Goal: Task Accomplishment & Management: Manage account settings

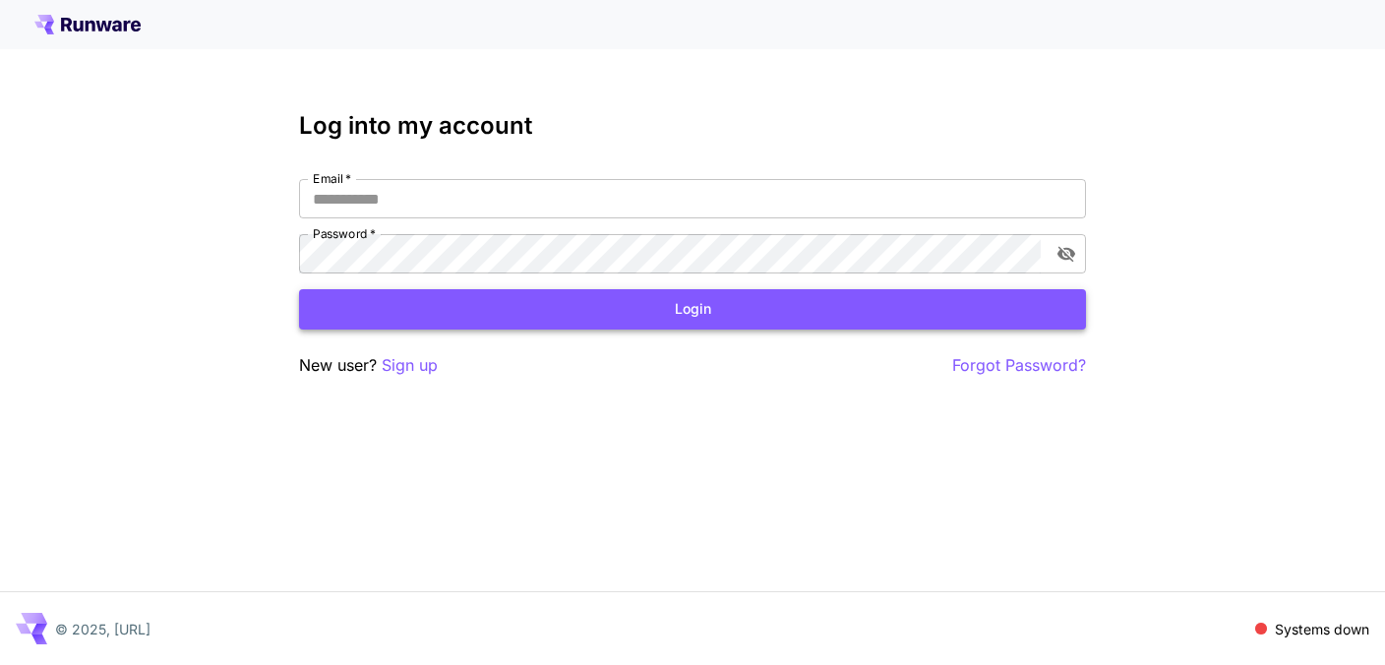
type input "**********"
click at [451, 312] on button "Login" at bounding box center [692, 309] width 787 height 40
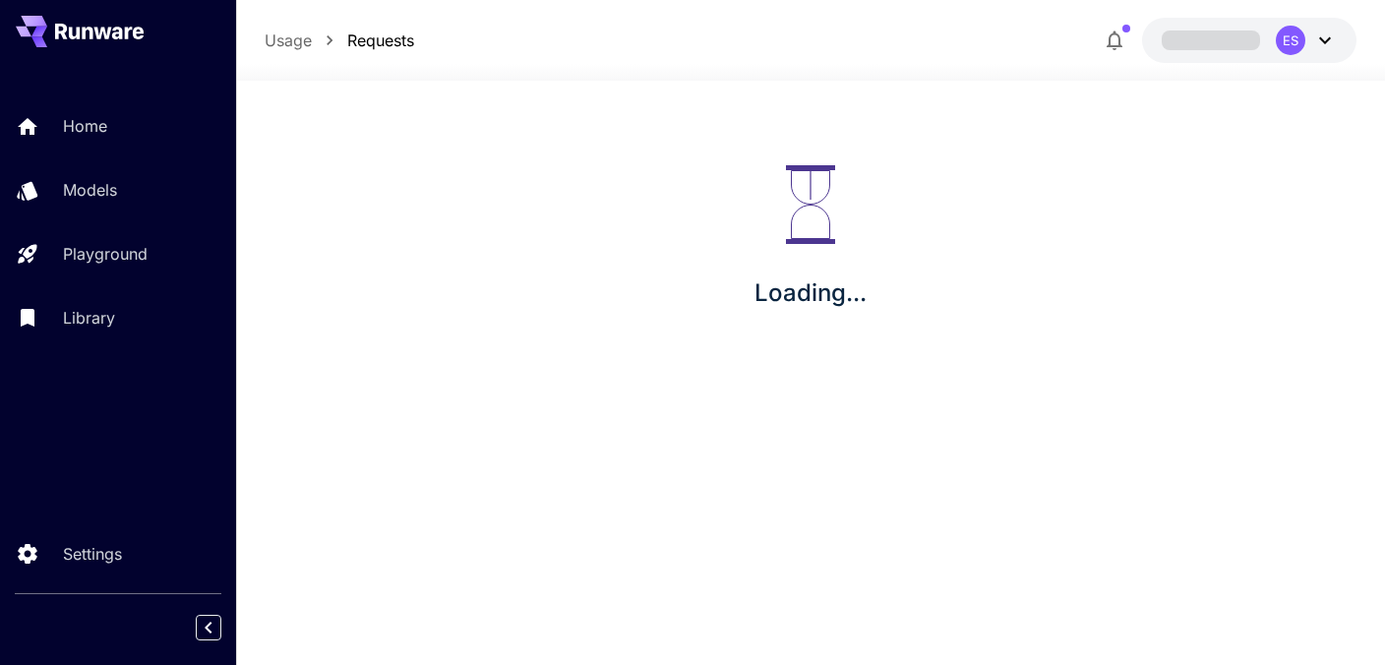
click at [451, 312] on div "Loading..." at bounding box center [810, 238] width 1149 height 315
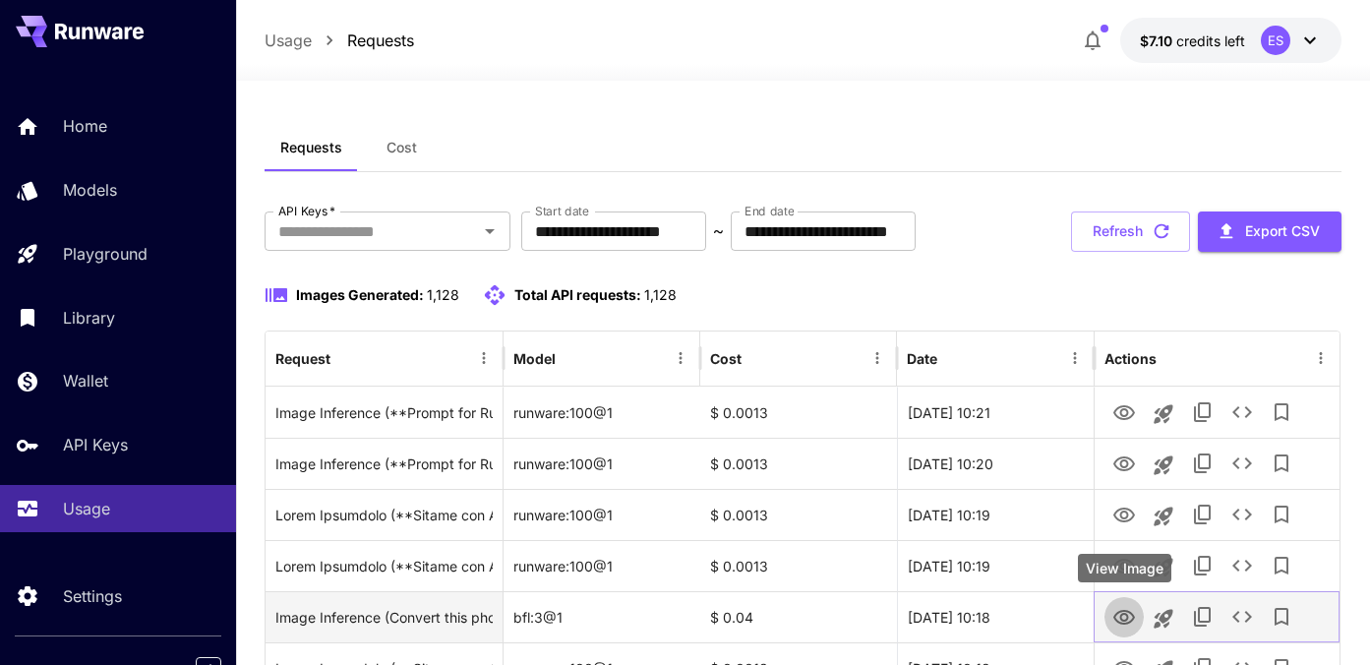
click at [1131, 622] on icon "View Image" at bounding box center [1125, 618] width 24 height 24
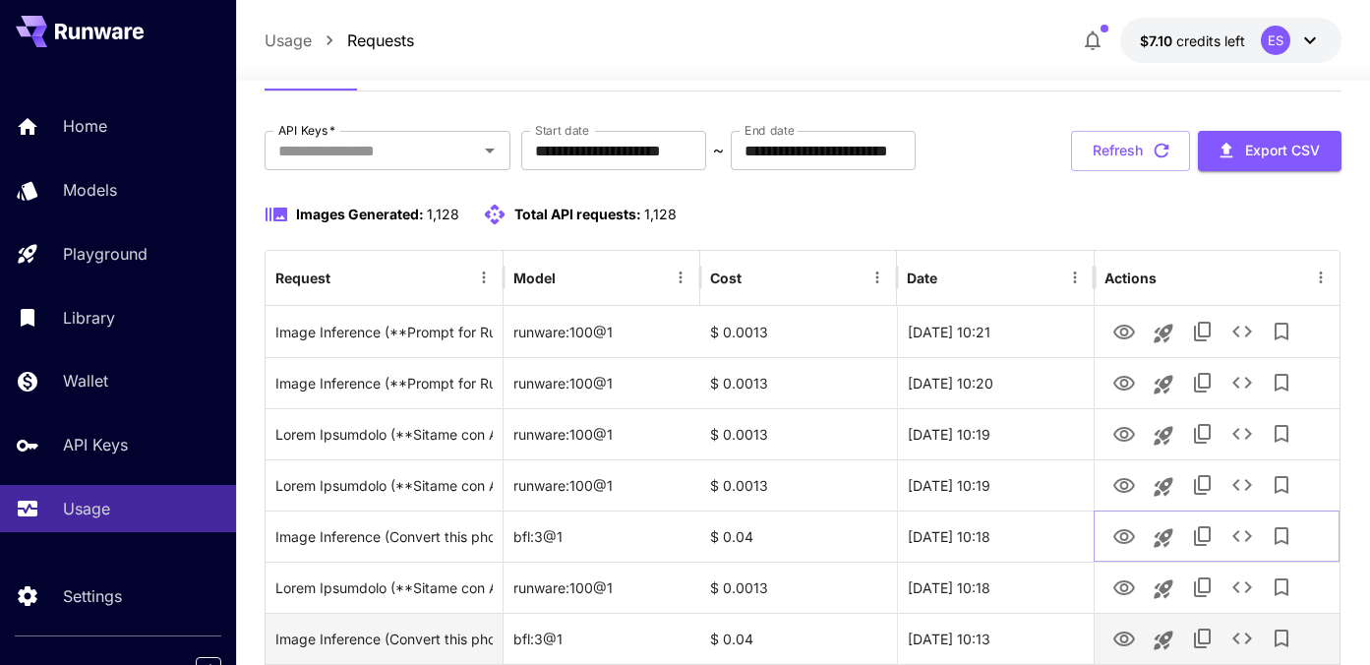
scroll to position [173, 0]
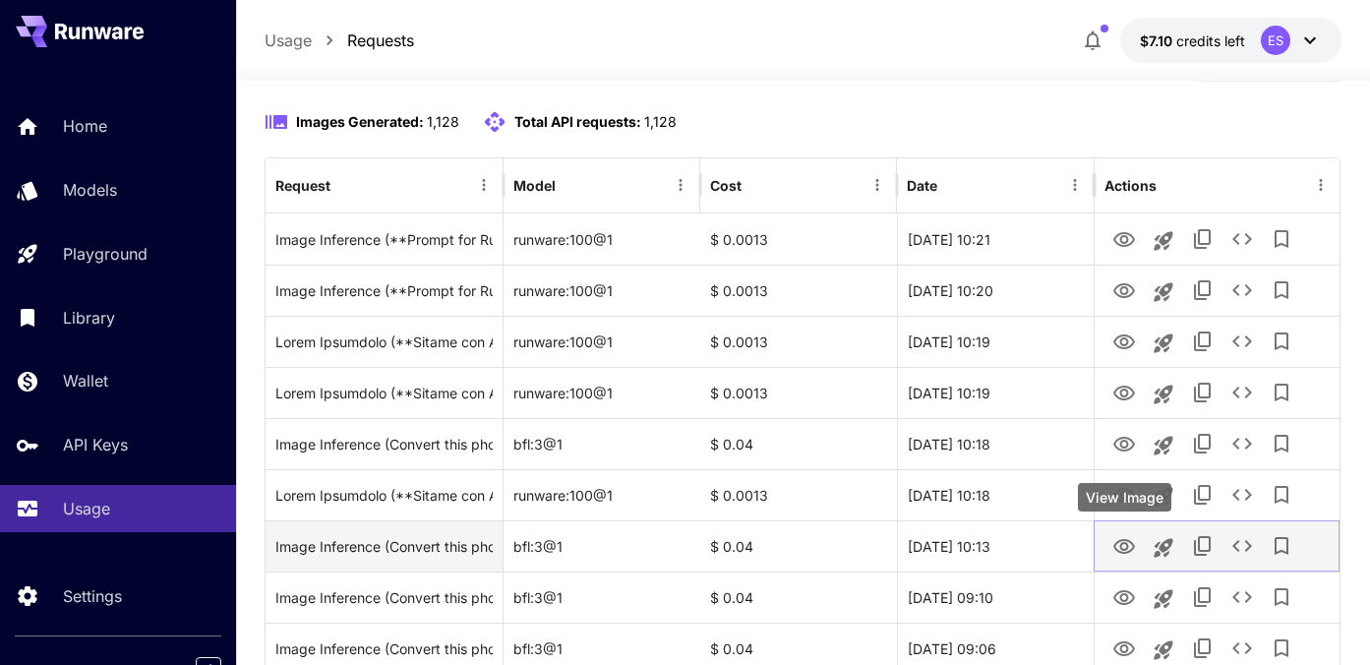
click at [1124, 537] on icon "View Image" at bounding box center [1125, 547] width 24 height 24
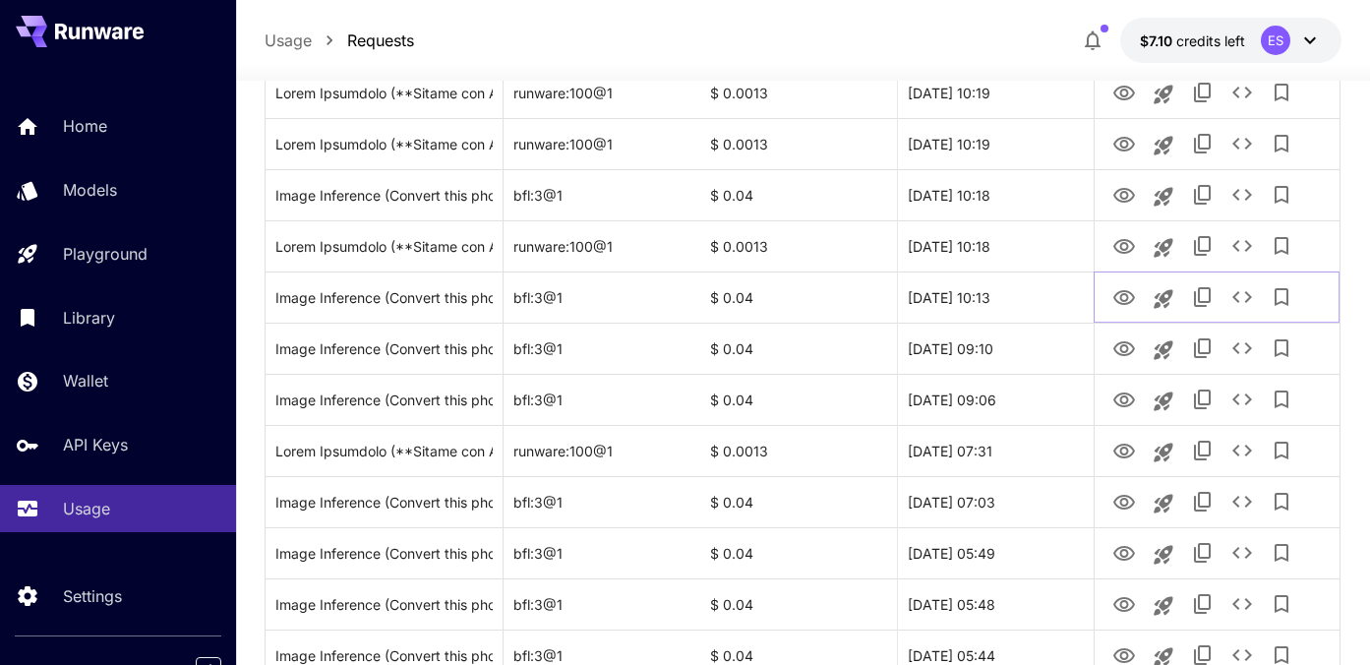
scroll to position [1115, 0]
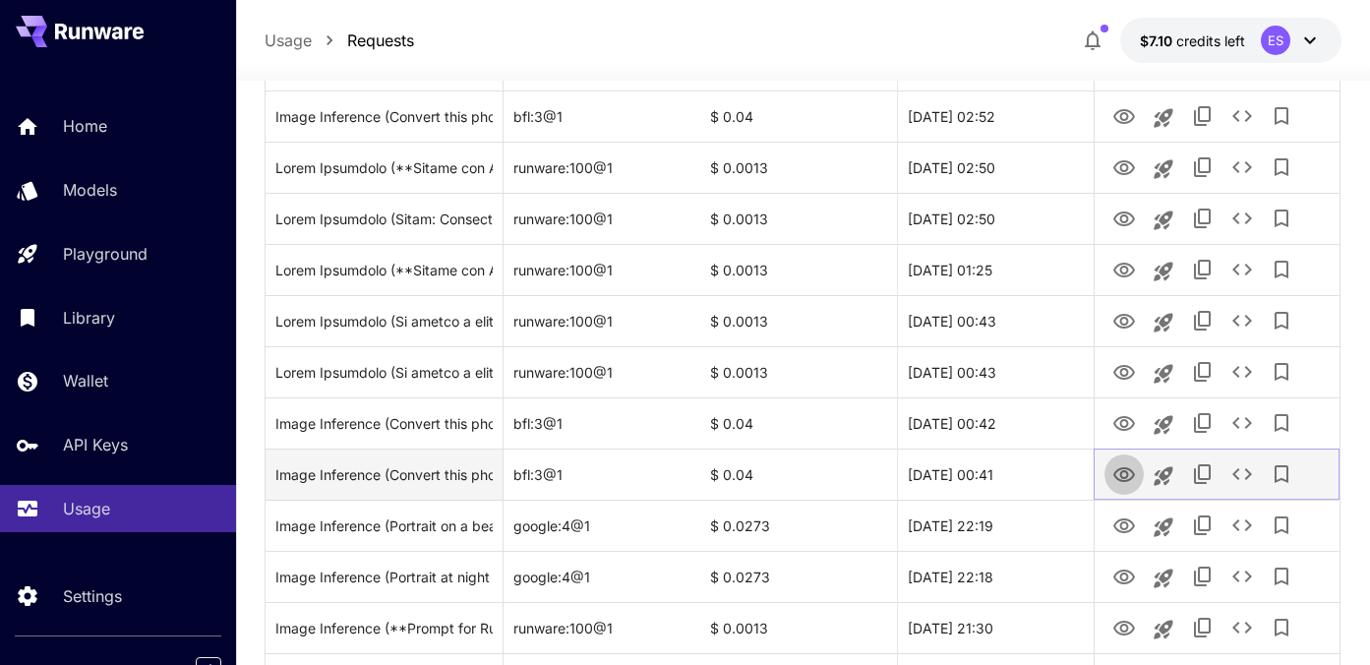
click at [1118, 476] on icon "View Image" at bounding box center [1125, 475] width 24 height 24
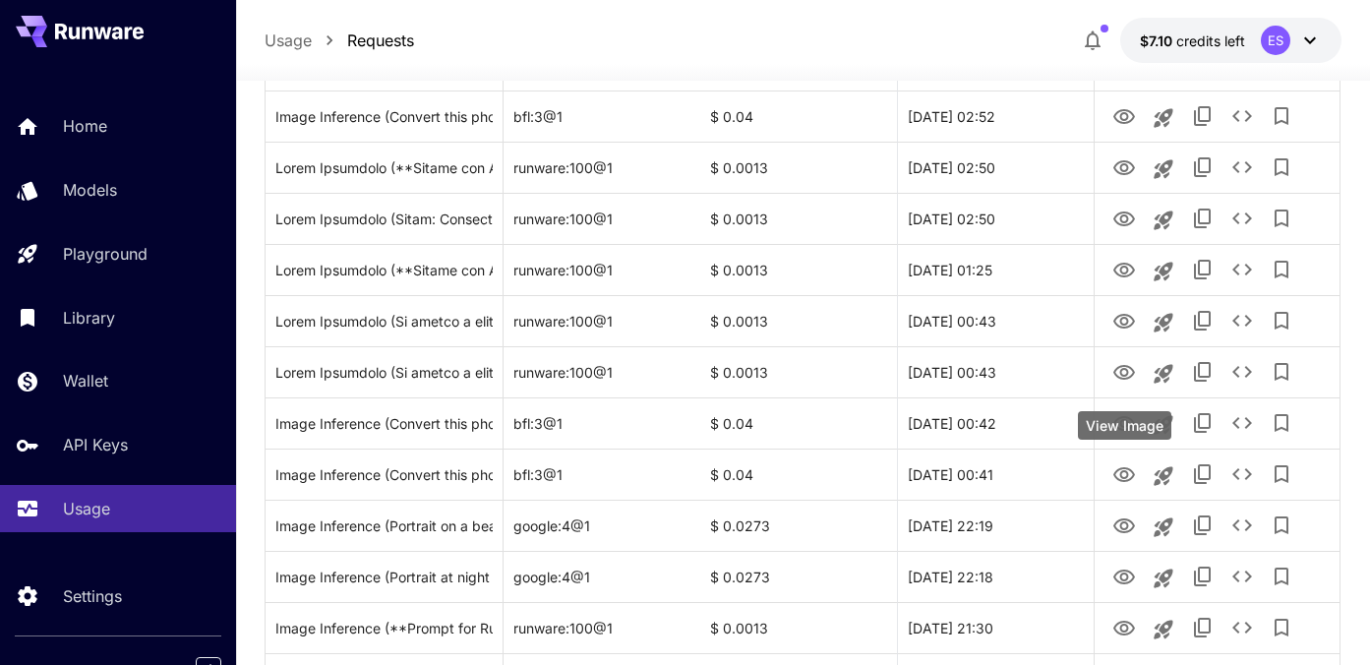
click at [1130, 423] on body "**********" at bounding box center [685, 413] width 1370 height 3056
click at [1130, 423] on icon "View Image" at bounding box center [1125, 424] width 24 height 24
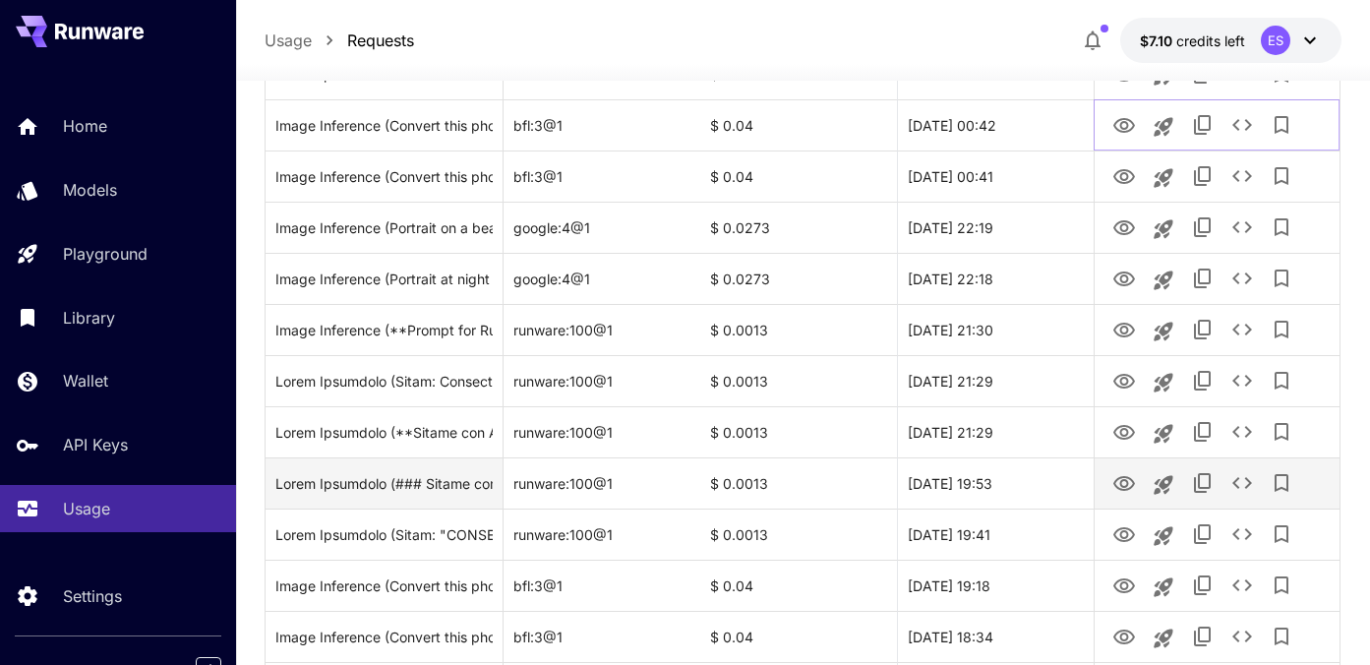
scroll to position [1460, 0]
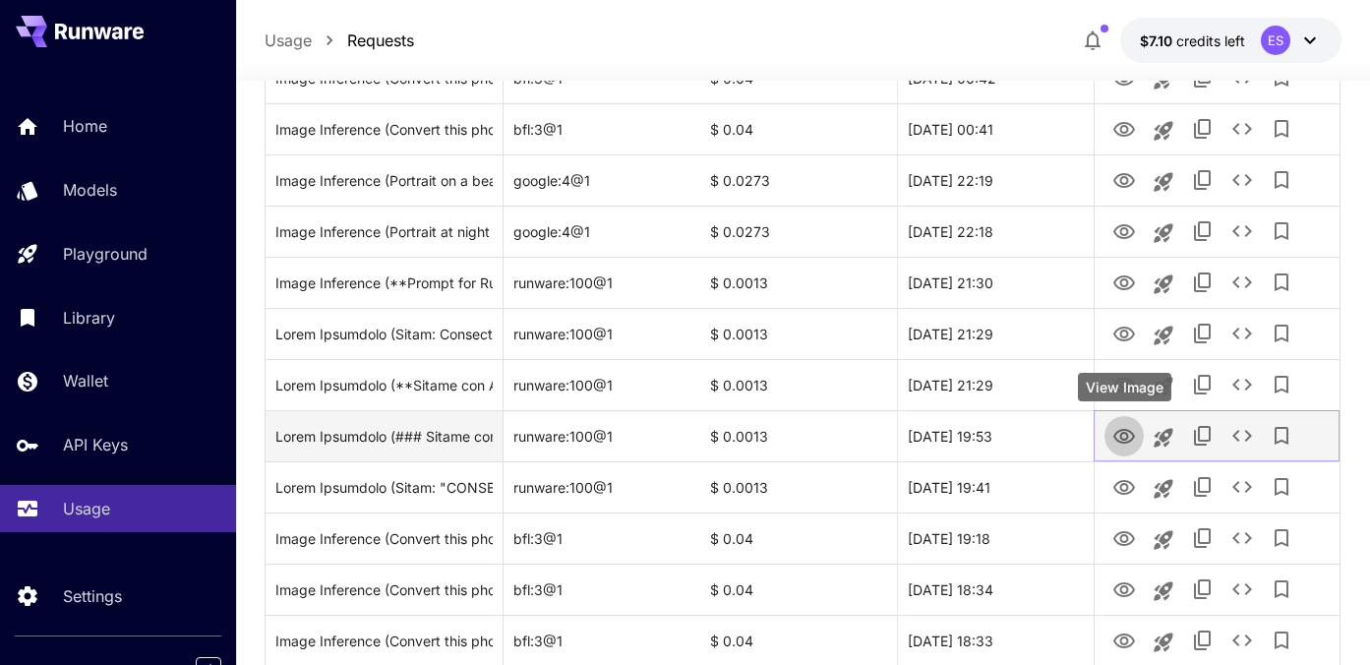
click at [1122, 448] on icon "View Image" at bounding box center [1125, 437] width 24 height 24
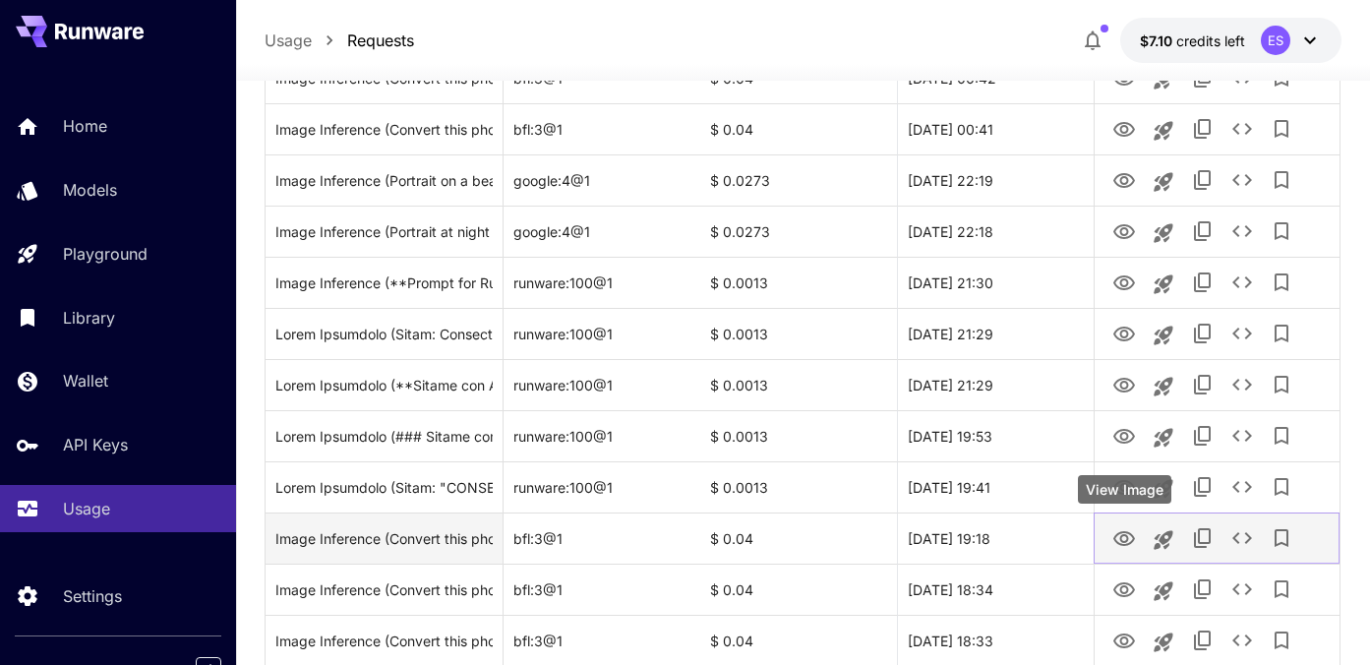
click at [1123, 539] on icon "View Image" at bounding box center [1125, 539] width 24 height 24
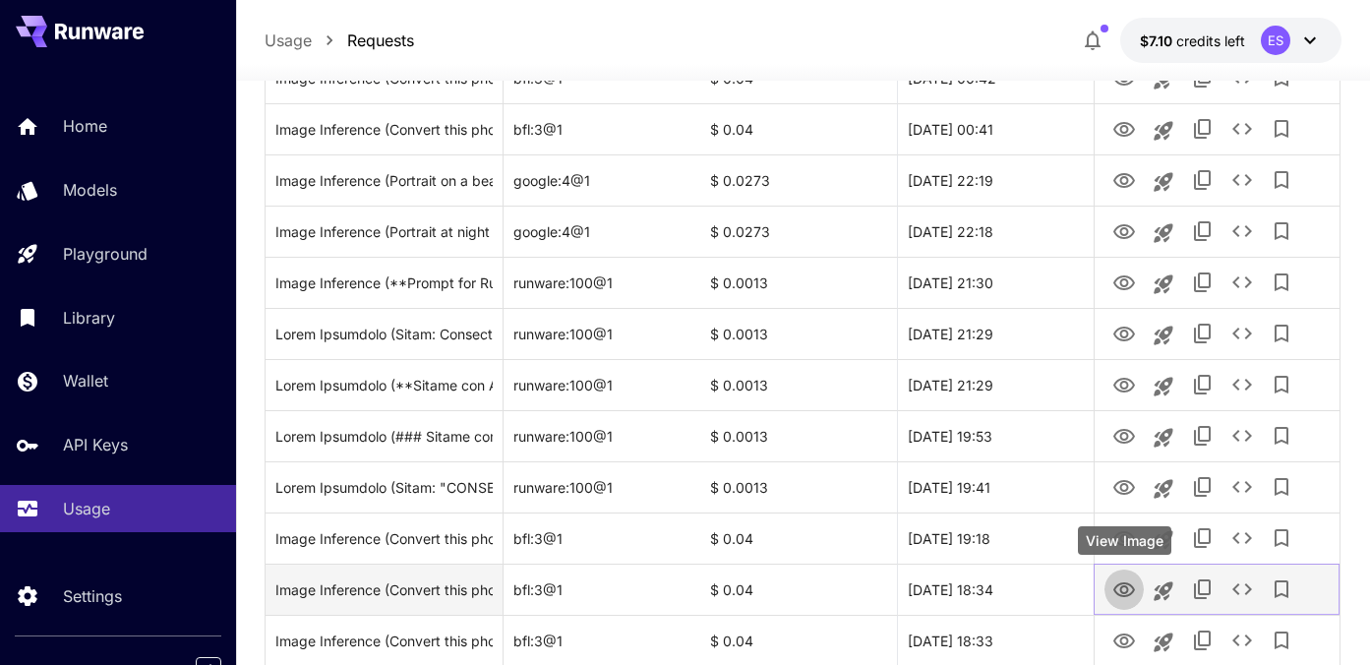
click at [1126, 587] on icon "View Image" at bounding box center [1125, 589] width 22 height 15
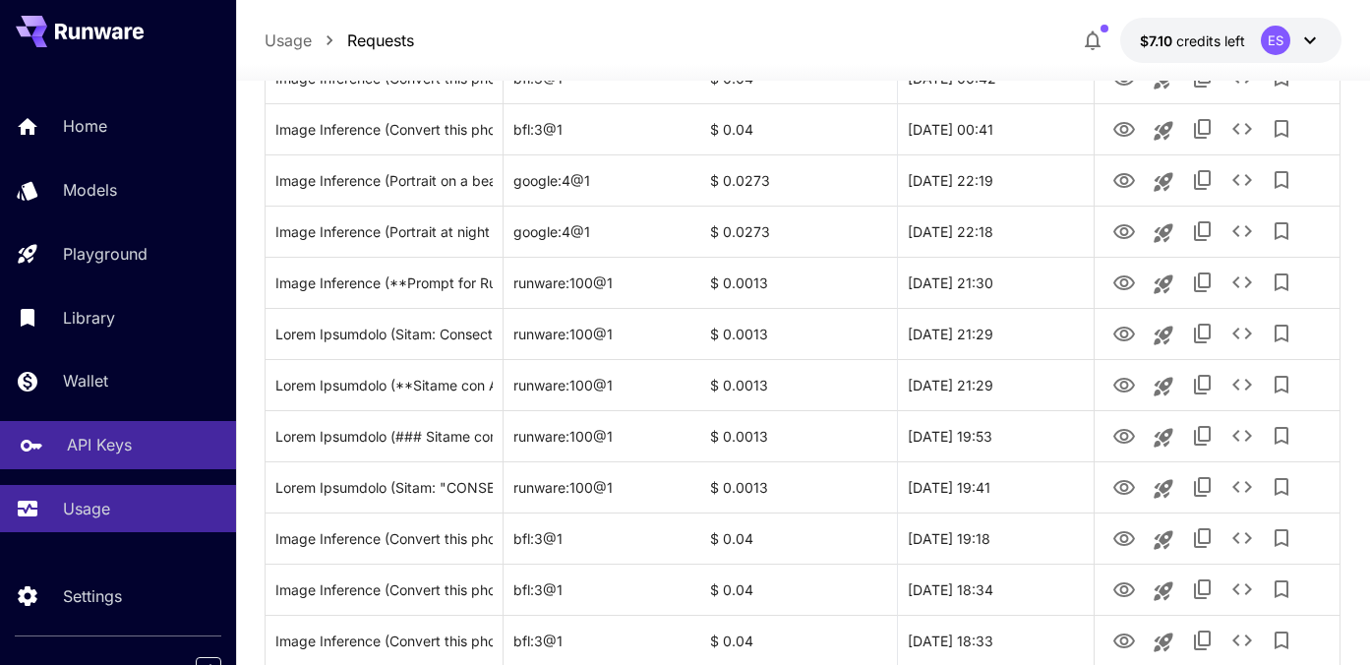
drag, startPoint x: 112, startPoint y: 448, endPoint x: 145, endPoint y: 451, distance: 32.6
click at [112, 448] on p "API Keys" at bounding box center [99, 445] width 65 height 24
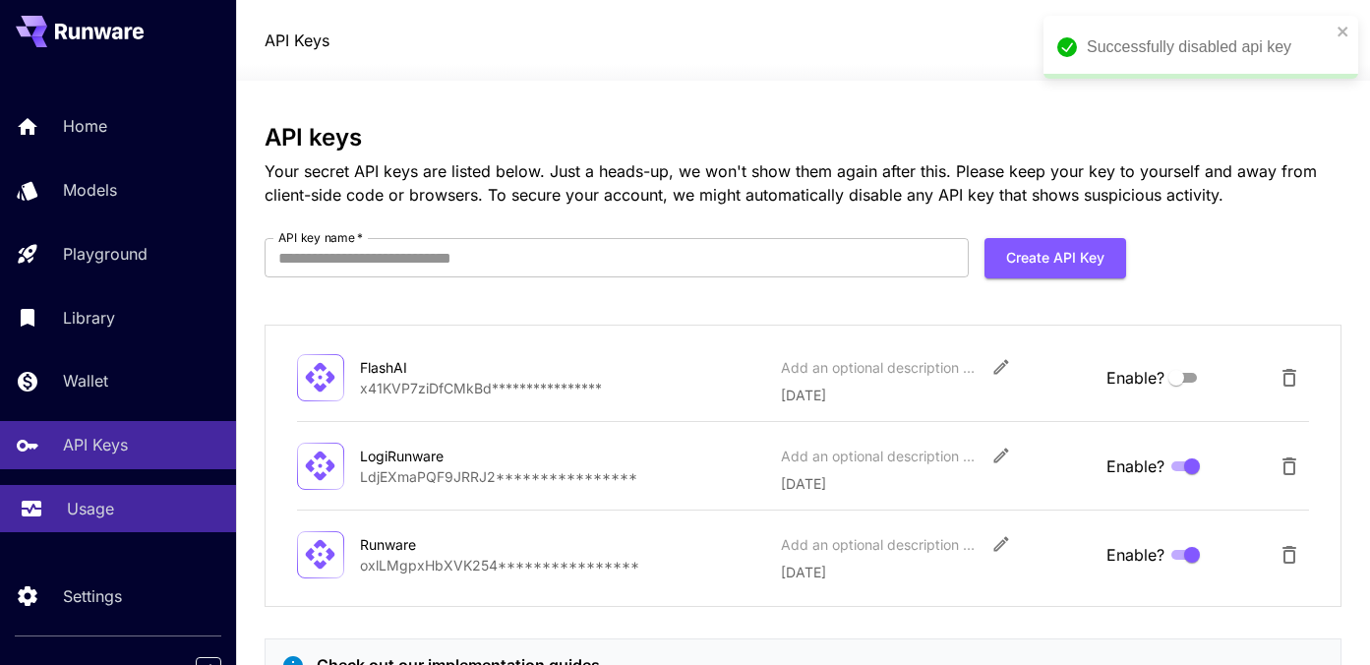
click at [87, 509] on p "Usage" at bounding box center [90, 509] width 47 height 24
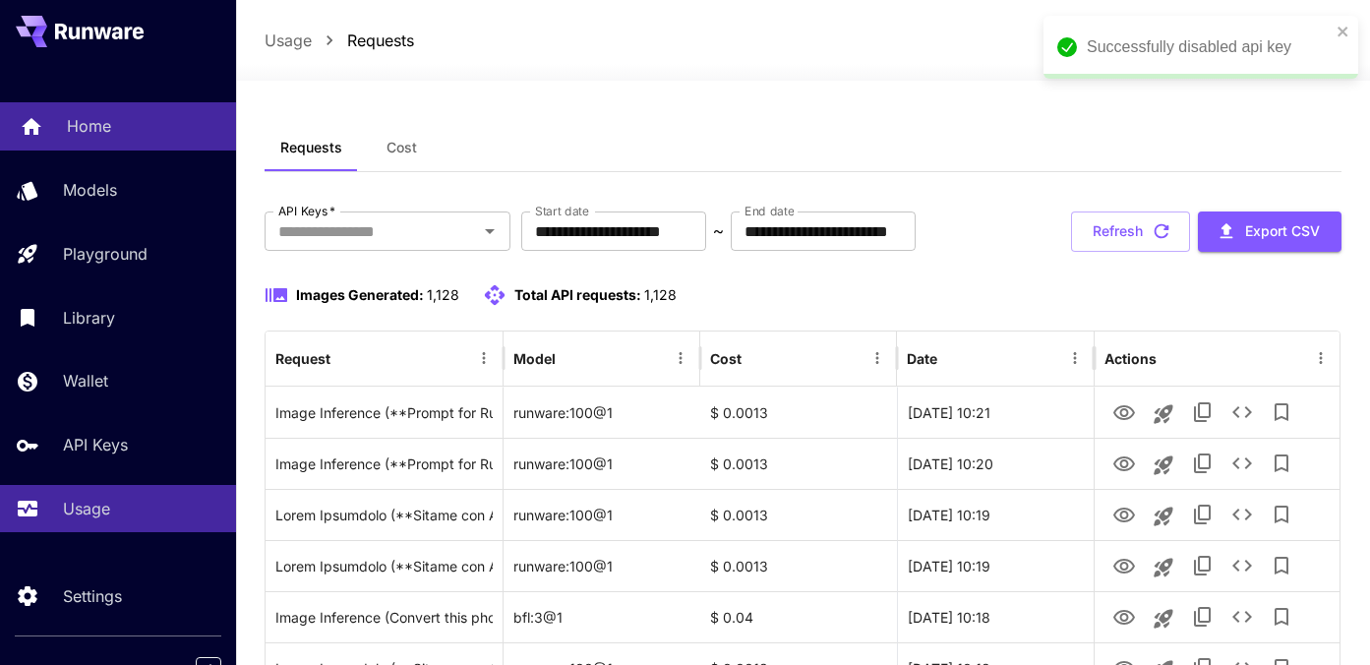
click at [91, 124] on p "Home" at bounding box center [89, 126] width 44 height 24
